Goal: Find specific page/section: Find specific page/section

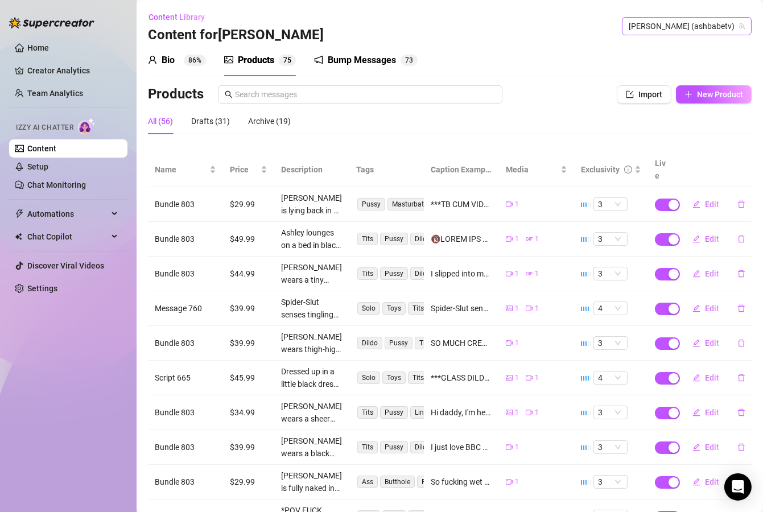
click at [709, 27] on span "[PERSON_NAME] (ashbabetv)" at bounding box center [687, 26] width 116 height 17
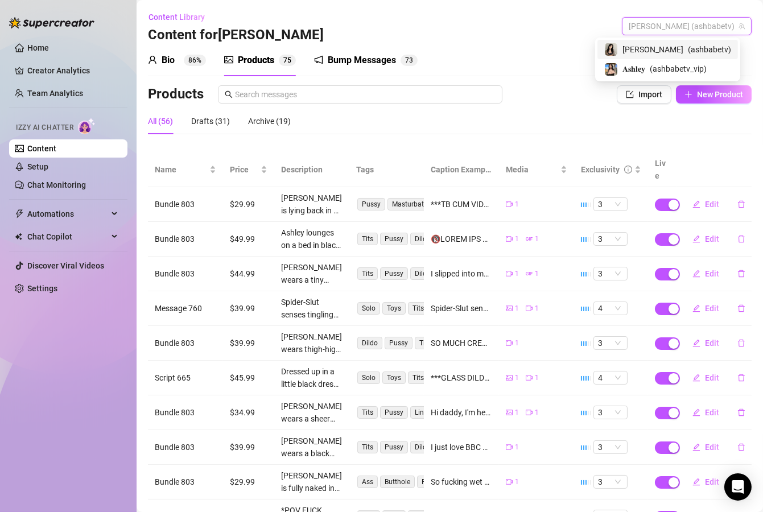
click at [692, 62] on div "𝐀𝐬𝐡𝐥𝐞𝐲 ( ashbabetv_vip )" at bounding box center [667, 69] width 127 height 14
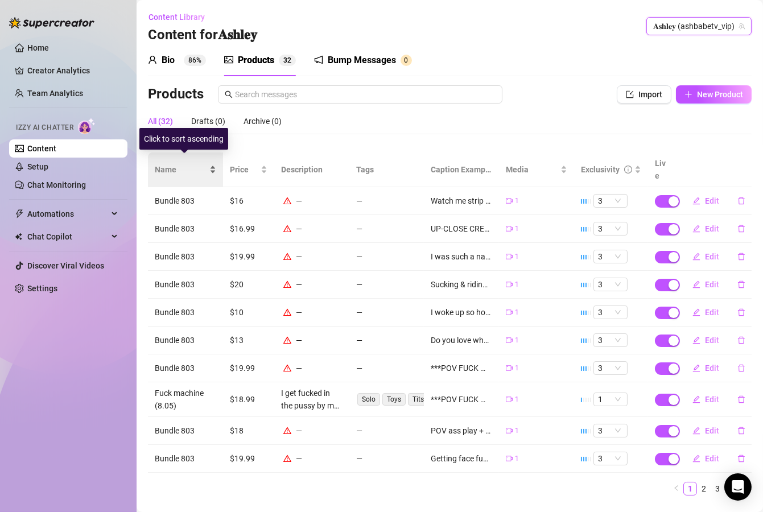
click at [193, 166] on span "Name" at bounding box center [181, 169] width 52 height 13
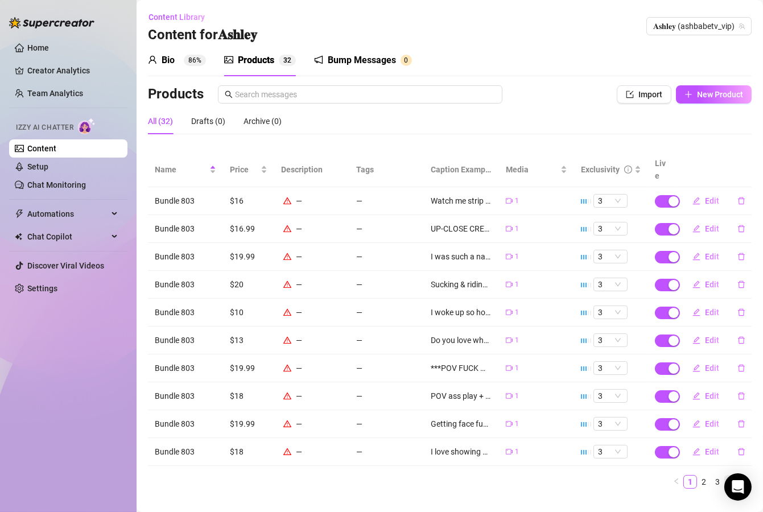
click at [725, 476] on link "4" at bounding box center [731, 482] width 13 height 13
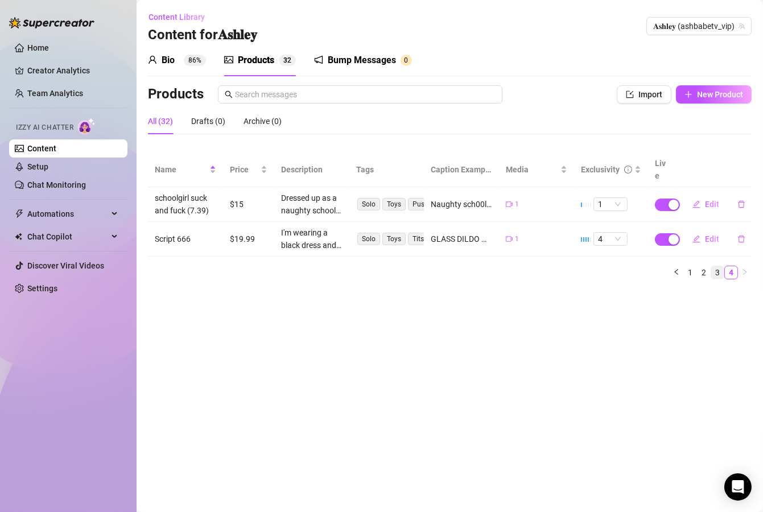
click at [718, 266] on link "3" at bounding box center [717, 272] width 13 height 13
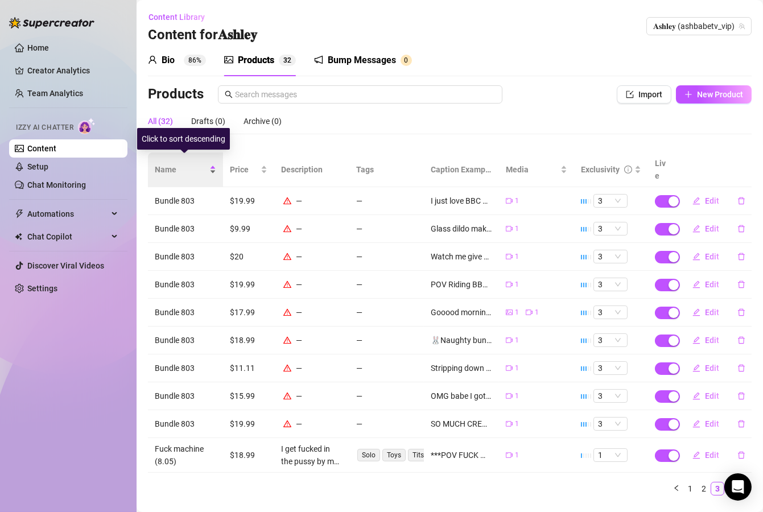
click at [180, 163] on span "Name" at bounding box center [181, 169] width 52 height 13
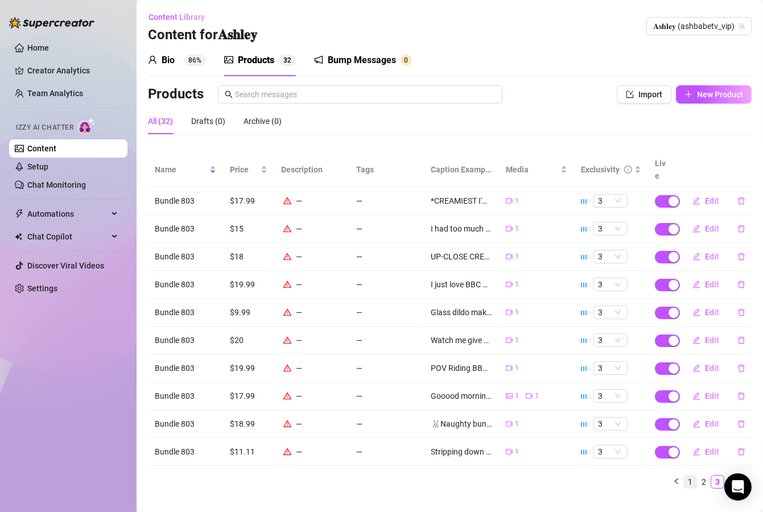
click at [684, 476] on link "1" at bounding box center [690, 482] width 13 height 13
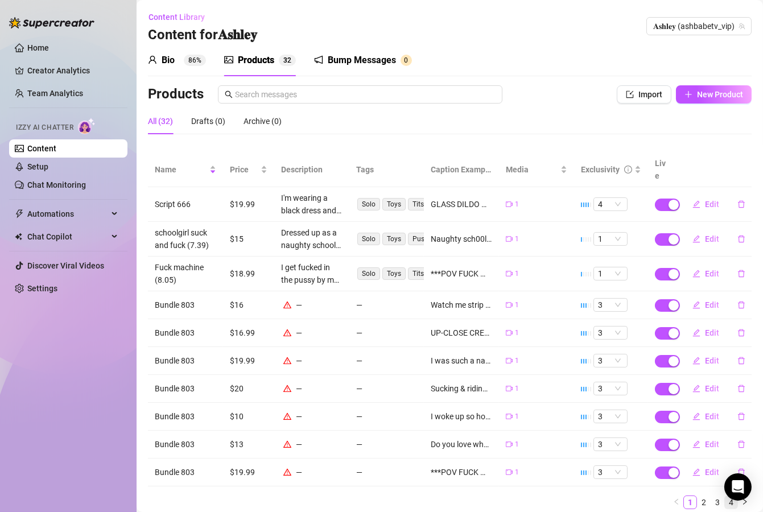
click at [725, 496] on link "4" at bounding box center [731, 502] width 13 height 13
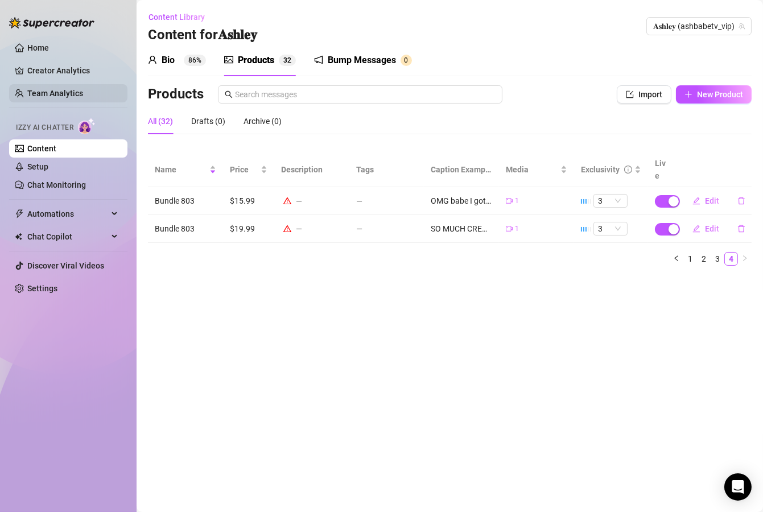
click at [68, 89] on link "Team Analytics" at bounding box center [55, 93] width 56 height 9
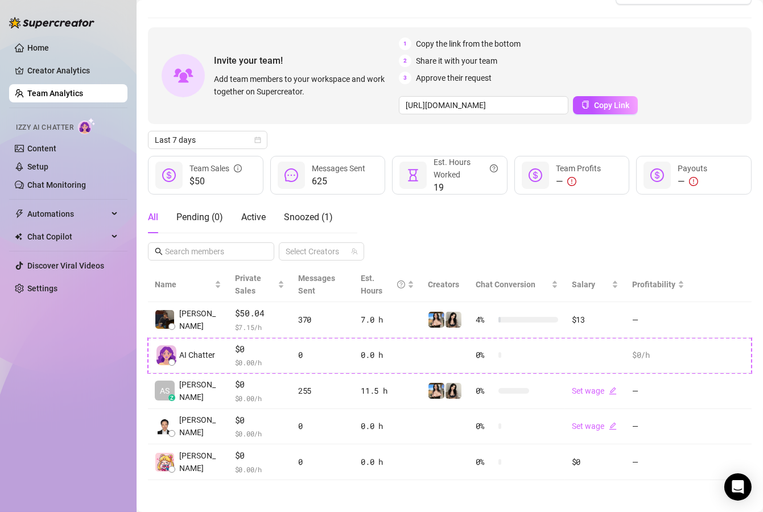
scroll to position [27, 0]
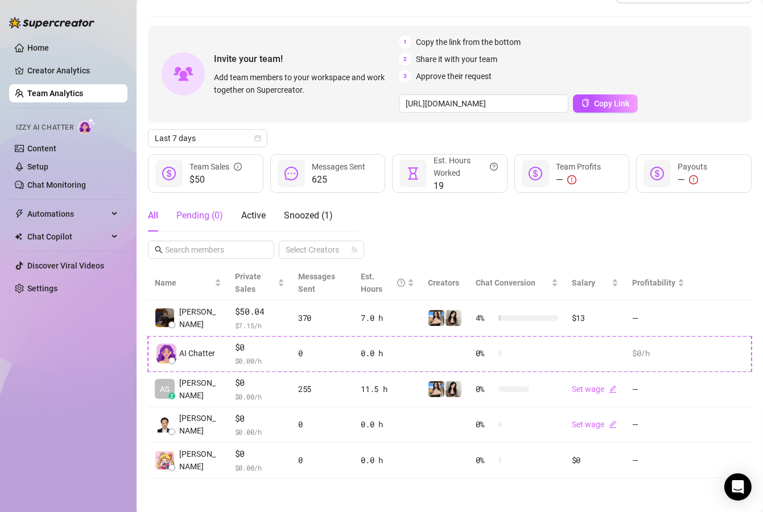
click at [192, 221] on div "Pending ( 0 )" at bounding box center [199, 216] width 47 height 14
